Goal: Information Seeking & Learning: Learn about a topic

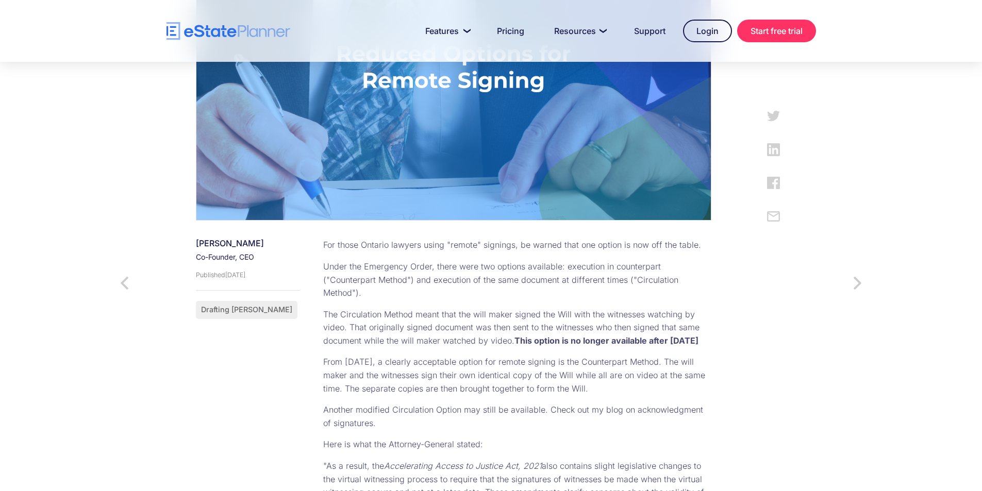
scroll to position [309, 0]
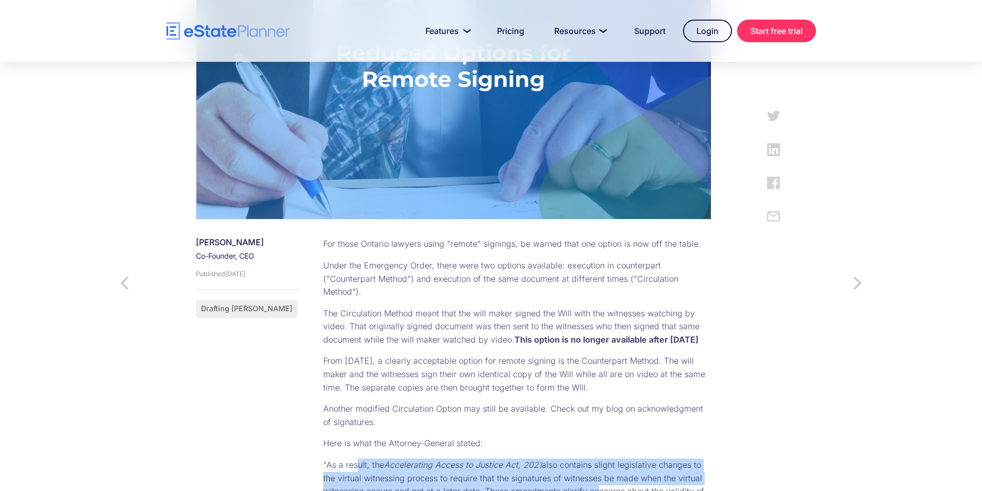
drag, startPoint x: 349, startPoint y: 432, endPoint x: 584, endPoint y: 466, distance: 237.6
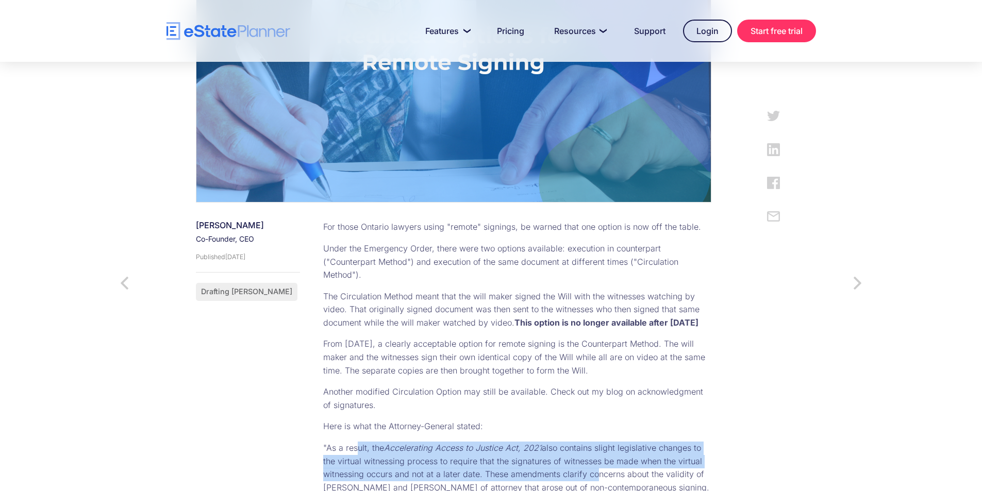
scroll to position [258, 0]
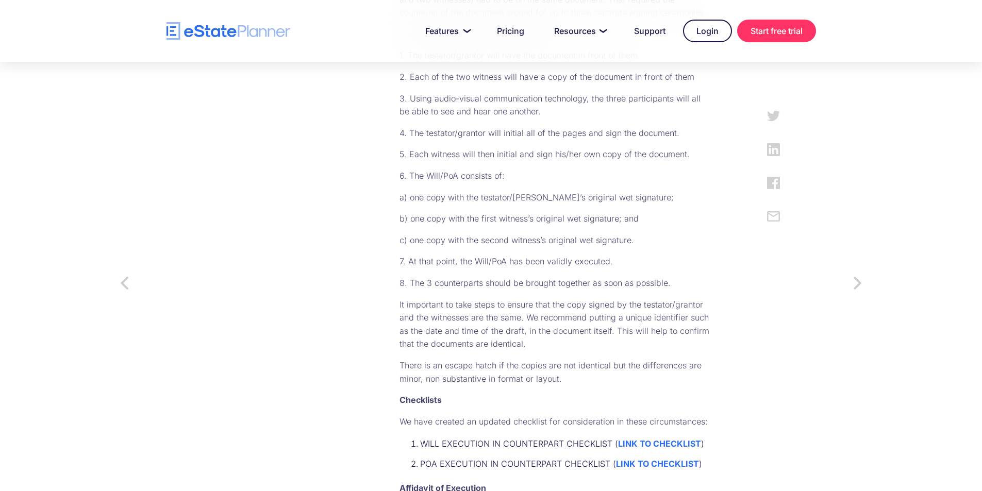
scroll to position [773, 0]
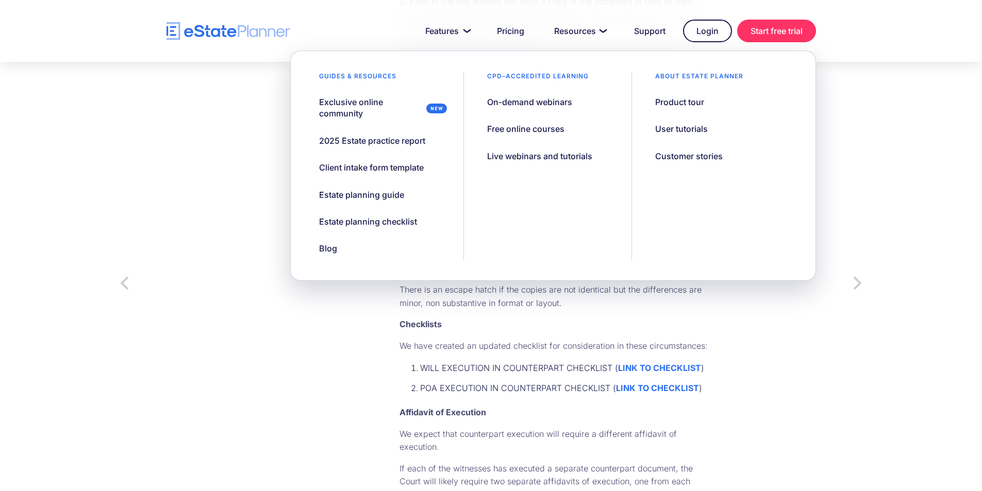
click at [767, 380] on div "News Counterpart Execution of [PERSON_NAME] and [PERSON_NAME] of Attorney [PERS…" at bounding box center [491, 248] width 591 height 1801
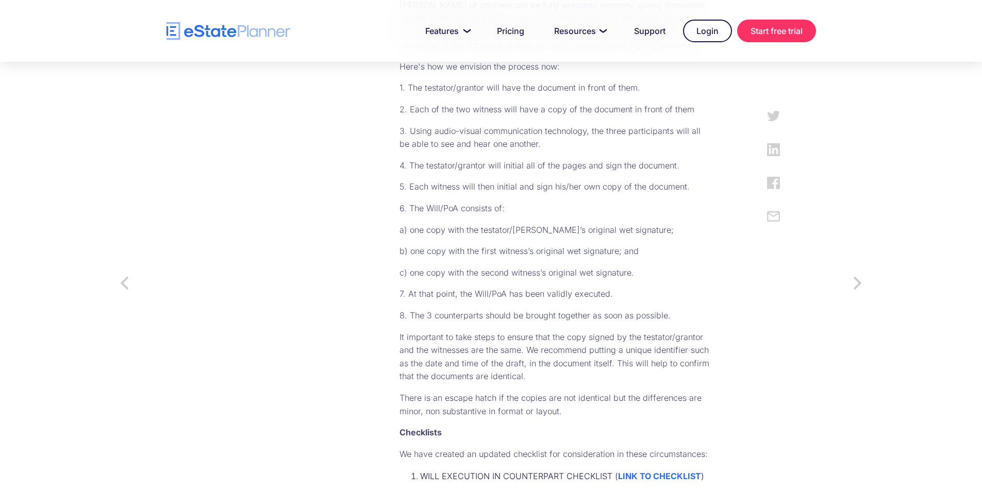
scroll to position [670, 0]
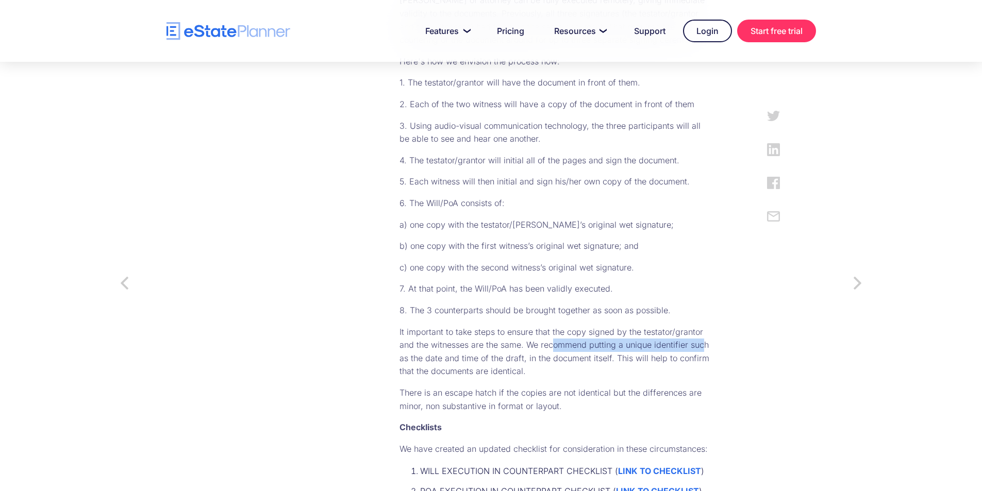
drag, startPoint x: 413, startPoint y: 288, endPoint x: 565, endPoint y: 291, distance: 152.1
click at [565, 326] on p "It important to take steps to ensure that the copy signed by the testator/grant…" at bounding box center [556, 352] width 312 height 53
click at [643, 326] on p "It important to take steps to ensure that the copy signed by the testator/grant…" at bounding box center [556, 352] width 312 height 53
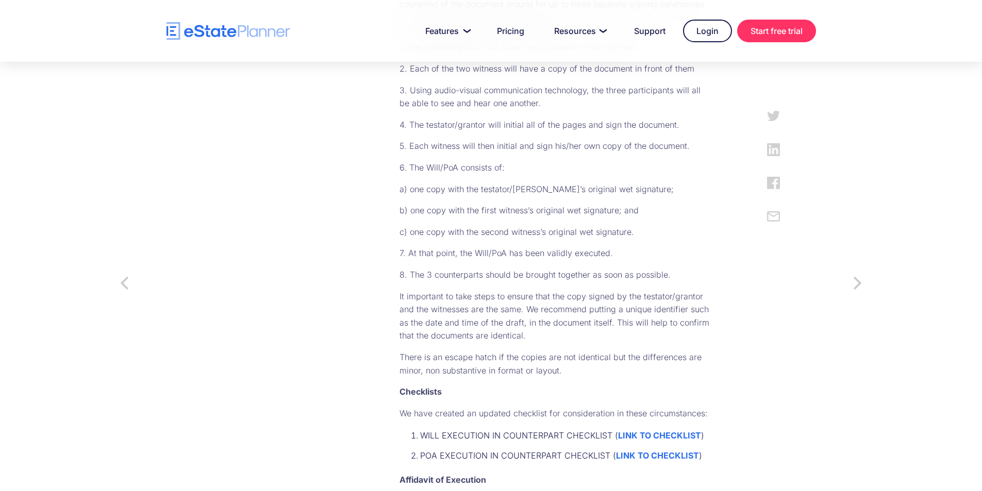
scroll to position [825, 0]
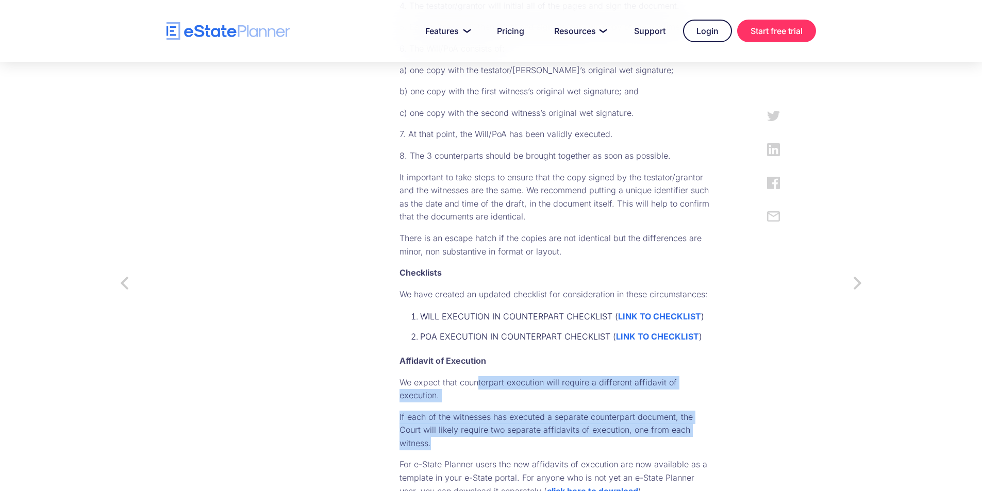
drag, startPoint x: 408, startPoint y: 309, endPoint x: 596, endPoint y: 353, distance: 193.1
click at [596, 353] on div "Counterpart Execution of [PERSON_NAME] and [PERSON_NAME] of Attorney Thanks to …" at bounding box center [545, 287] width 333 height 1131
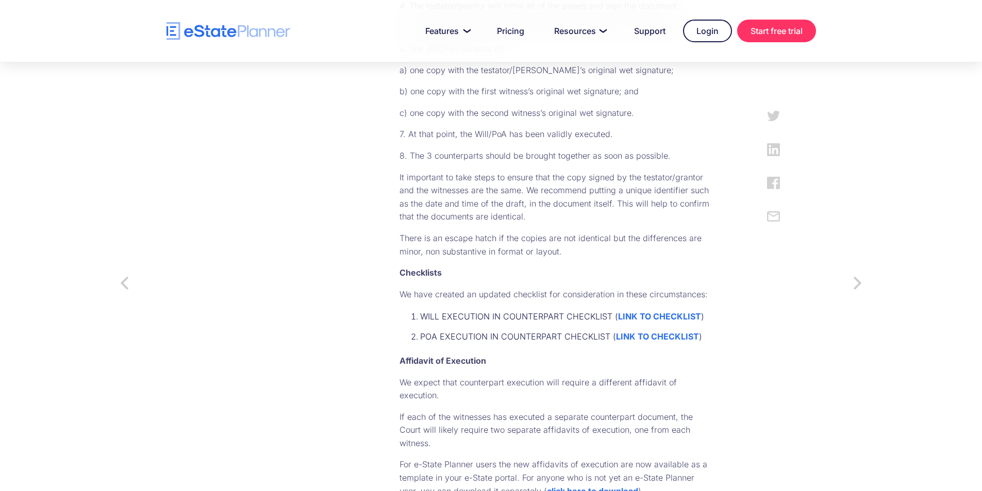
click at [509, 458] on p "For e-State Planner users the new affidavits of execution are now available as …" at bounding box center [556, 478] width 312 height 40
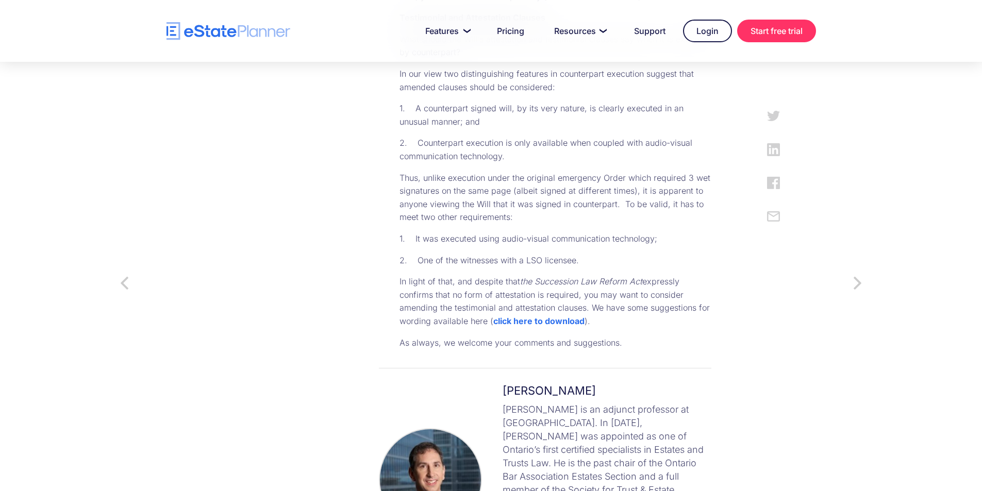
scroll to position [1341, 0]
